Goal: Use online tool/utility: Utilize a website feature to perform a specific function

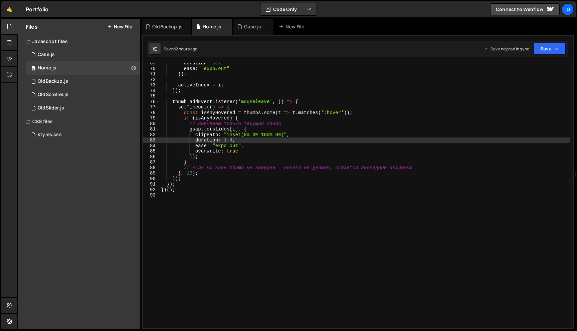
scroll to position [376, 0]
click at [235, 143] on div "duration : 0.7 , ease : "expo.out" }) ; activeIndex = i ; }) ; thumb . addEvent…" at bounding box center [365, 199] width 411 height 276
drag, startPoint x: 232, startPoint y: 141, endPoint x: 226, endPoint y: 141, distance: 6.0
click at [225, 141] on div "duration : 0.7 , ease : "expo.out" }) ; activeIndex = i ; }) ; thumb . addEvent…" at bounding box center [365, 199] width 411 height 276
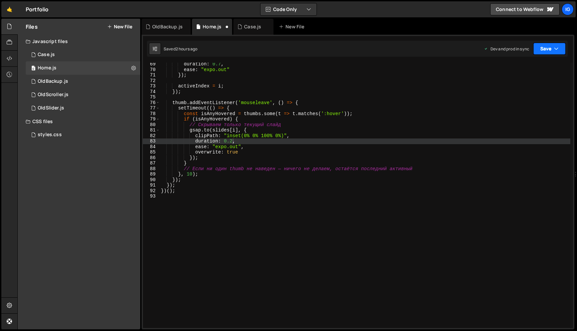
click at [557, 45] on icon "button" at bounding box center [556, 48] width 5 height 7
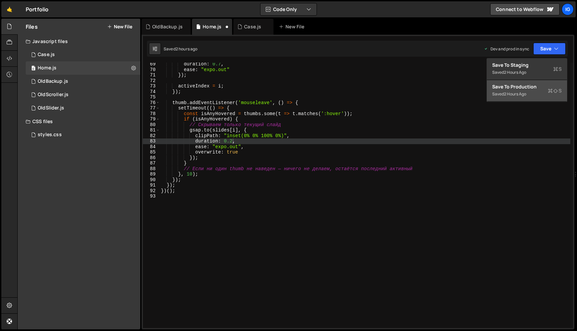
click at [514, 95] on div "2 hours ago" at bounding box center [515, 94] width 22 height 6
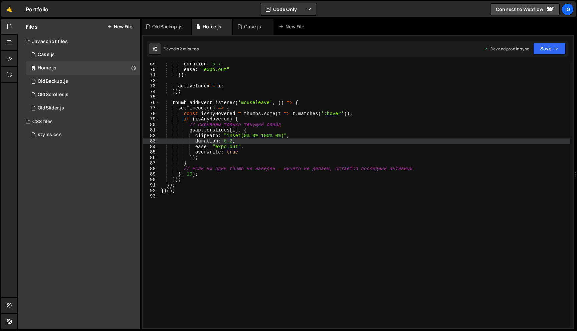
click at [227, 140] on div "duration : 0.7 , ease : "expo.out" }) ; activeIndex = i ; }) ; thumb . addEvent…" at bounding box center [365, 199] width 411 height 276
click at [546, 52] on button "Save" at bounding box center [549, 49] width 32 height 12
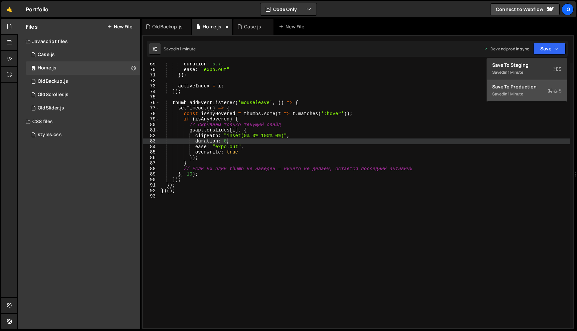
click at [532, 90] on div "Saved in 1 minute" at bounding box center [526, 94] width 69 height 8
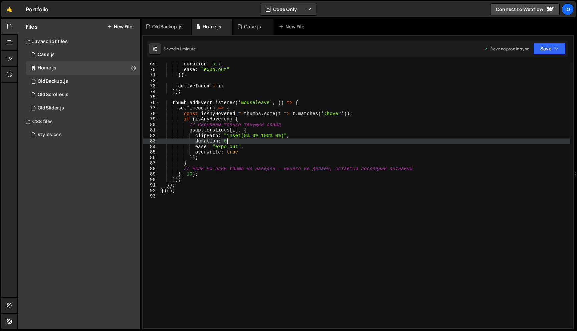
click at [226, 142] on div "duration : 0.7 , ease : "expo.out" }) ; activeIndex = i ; }) ; thumb . addEvent…" at bounding box center [365, 199] width 411 height 276
click at [224, 141] on div "duration : 0.7 , ease : "expo.out" }) ; activeIndex = i ; }) ; thumb . addEvent…" at bounding box center [365, 199] width 411 height 276
click at [545, 46] on button "Save" at bounding box center [549, 49] width 32 height 12
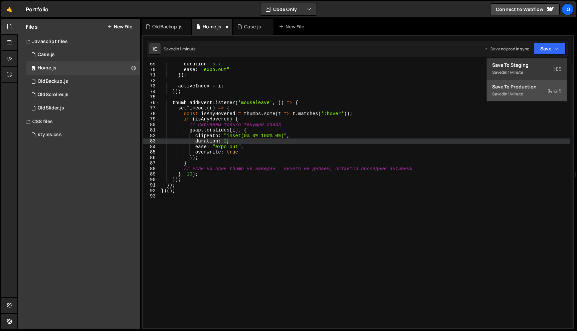
click at [535, 89] on div "Save to Production S" at bounding box center [526, 86] width 69 height 7
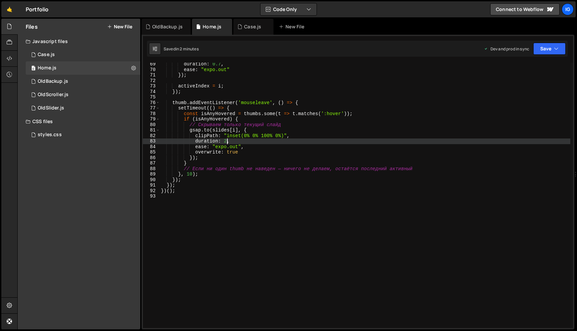
click at [227, 143] on div "duration : 0.7 , ease : "expo.out" }) ; activeIndex = i ; }) ; thumb . addEvent…" at bounding box center [365, 199] width 411 height 276
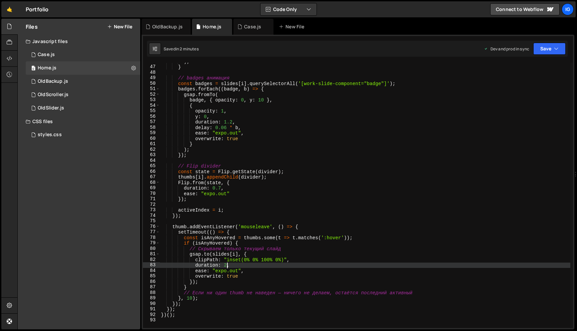
scroll to position [291, 0]
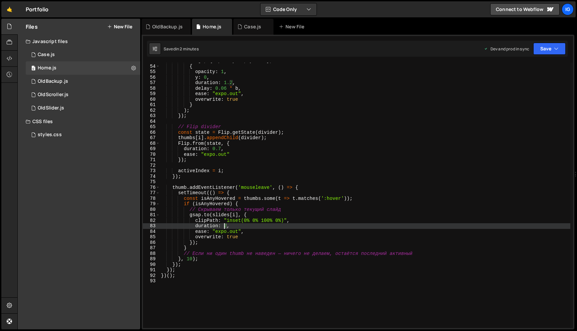
click at [225, 225] on div "badge , { opacity : 0 , y : 10 } , { opacity : 1 , y : 0 , duration : 1.2 , del…" at bounding box center [365, 196] width 411 height 276
click at [246, 211] on div "badge , { opacity : 0 , y : 10 } , { opacity : 1 , y : 0 , duration : 1.2 , del…" at bounding box center [365, 196] width 411 height 276
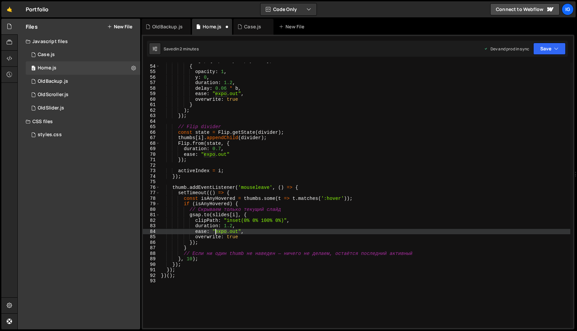
drag, startPoint x: 228, startPoint y: 231, endPoint x: 245, endPoint y: 226, distance: 17.9
click at [215, 231] on div "badge , { opacity : 0 , y : 10 } , { opacity : 1 , y : 0 , duration : 1.2 , del…" at bounding box center [365, 196] width 411 height 276
click at [549, 52] on button "Save" at bounding box center [549, 49] width 32 height 12
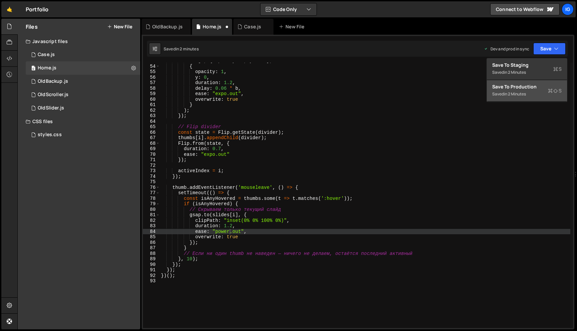
click at [533, 94] on div "Saved in 2 minutes" at bounding box center [526, 94] width 69 height 8
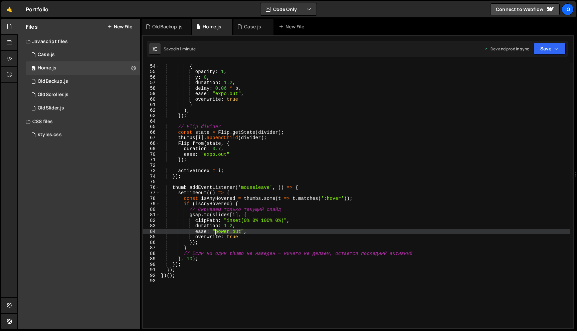
drag, startPoint x: 241, startPoint y: 232, endPoint x: 216, endPoint y: 230, distance: 24.8
click at [216, 230] on div "badge , { opacity : 0 , y : 10 } , { opacity : 1 , y : 0 , duration : 1.2 , del…" at bounding box center [365, 196] width 411 height 276
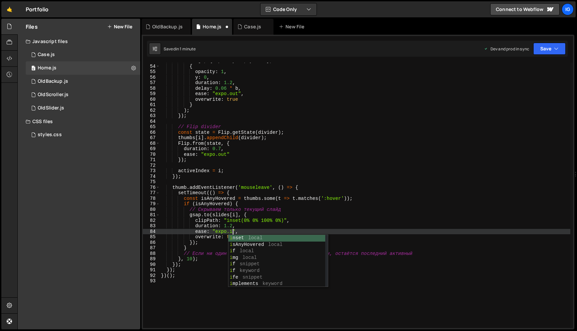
scroll to position [0, 5]
click at [548, 50] on button "Save" at bounding box center [549, 49] width 32 height 12
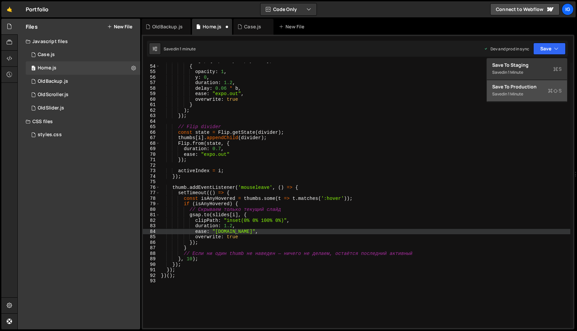
click at [536, 99] on button "Save to Production S Saved in 1 minute" at bounding box center [527, 91] width 80 height 22
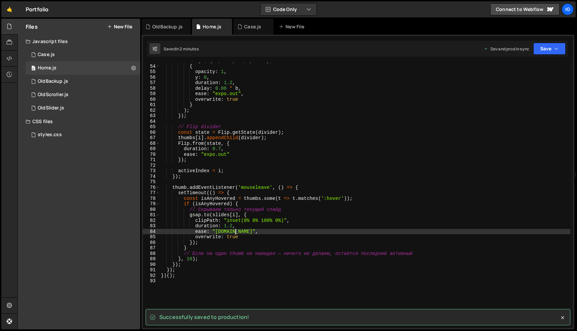
click at [236, 232] on div "badge , { opacity : 0 , y : 10 } , { opacity : 1 , y : 0 , duration : 1.2 , del…" at bounding box center [365, 196] width 411 height 276
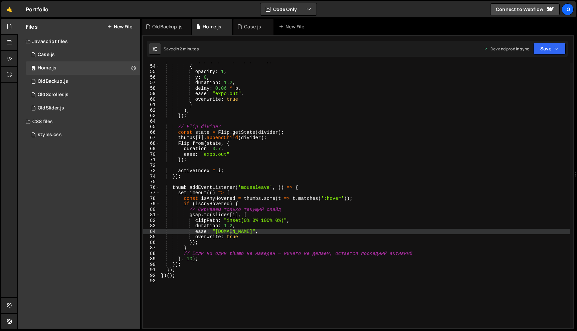
drag, startPoint x: 235, startPoint y: 231, endPoint x: 230, endPoint y: 231, distance: 5.0
click at [230, 231] on div "badge , { opacity : 0 , y : 10 } , { opacity : 1 , y : 0 , duration : 1.2 , del…" at bounding box center [365, 196] width 411 height 276
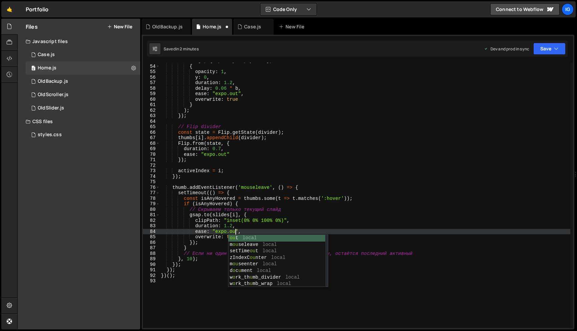
scroll to position [0, 5]
type textarea "ease: "expo.out","
click at [562, 50] on button "Save" at bounding box center [549, 49] width 32 height 12
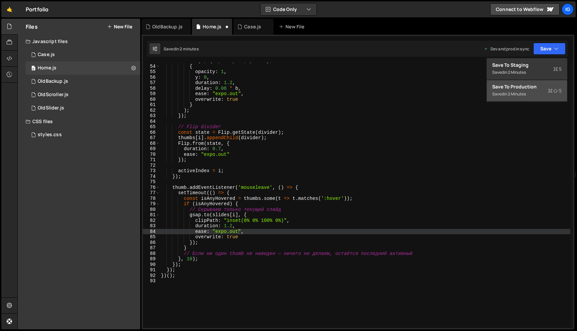
click at [537, 97] on div "Saved in 2 minutes" at bounding box center [526, 94] width 69 height 8
